Goal: Browse casually

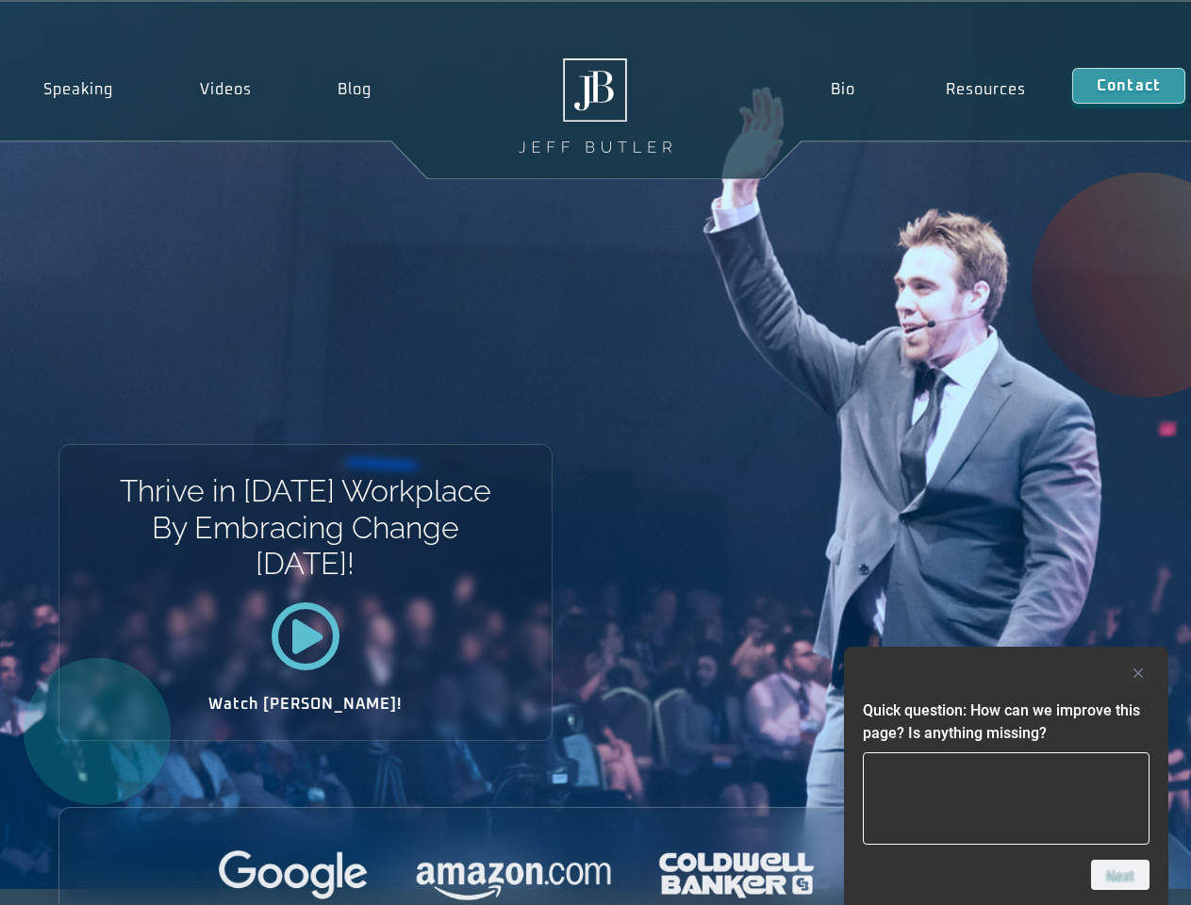
click at [595, 453] on div "Thrive in [DATE] Workplace By Embracing Change [DATE]! Watch [PERSON_NAME]!" at bounding box center [595, 445] width 1191 height 887
click at [1006, 673] on div at bounding box center [1006, 673] width 287 height 23
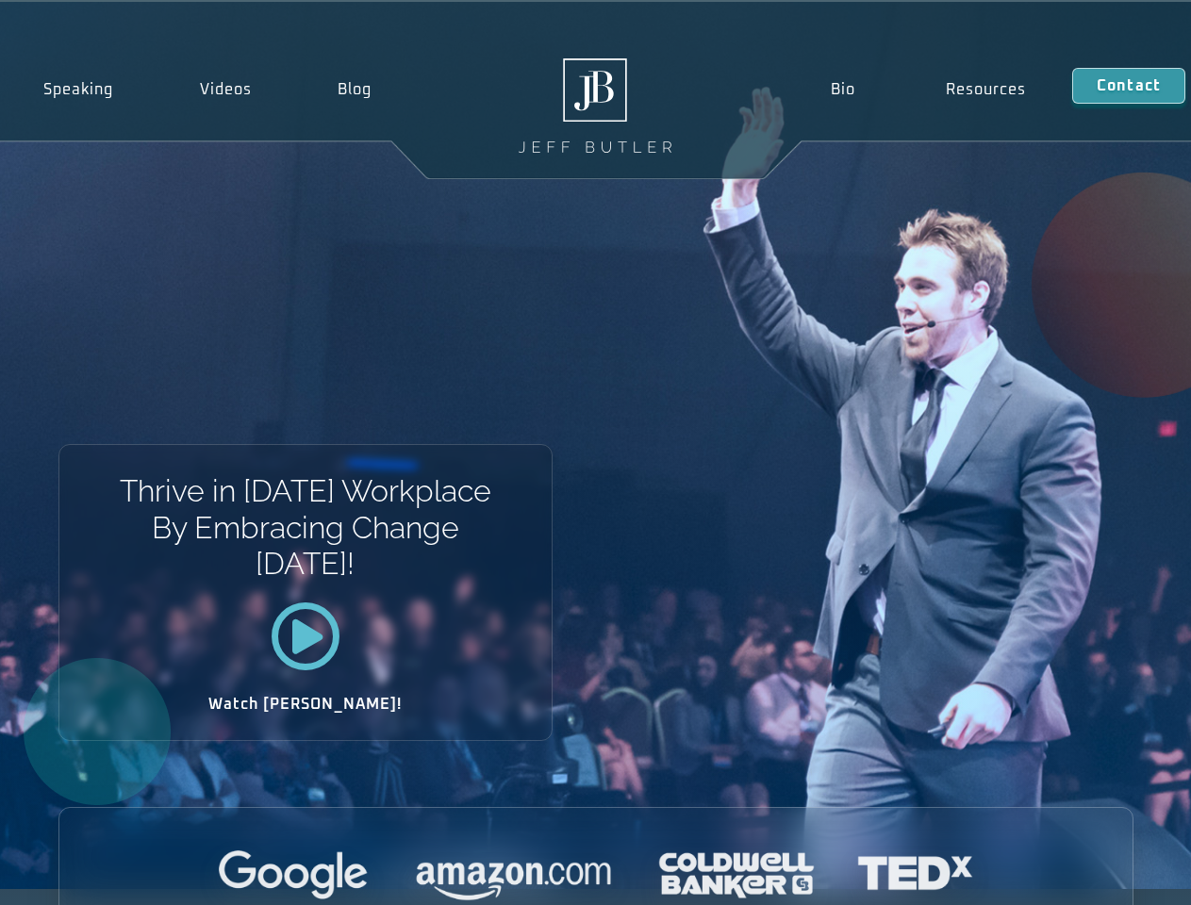
click at [1120, 875] on div at bounding box center [595, 876] width 1073 height 52
